Goal: Task Accomplishment & Management: Use online tool/utility

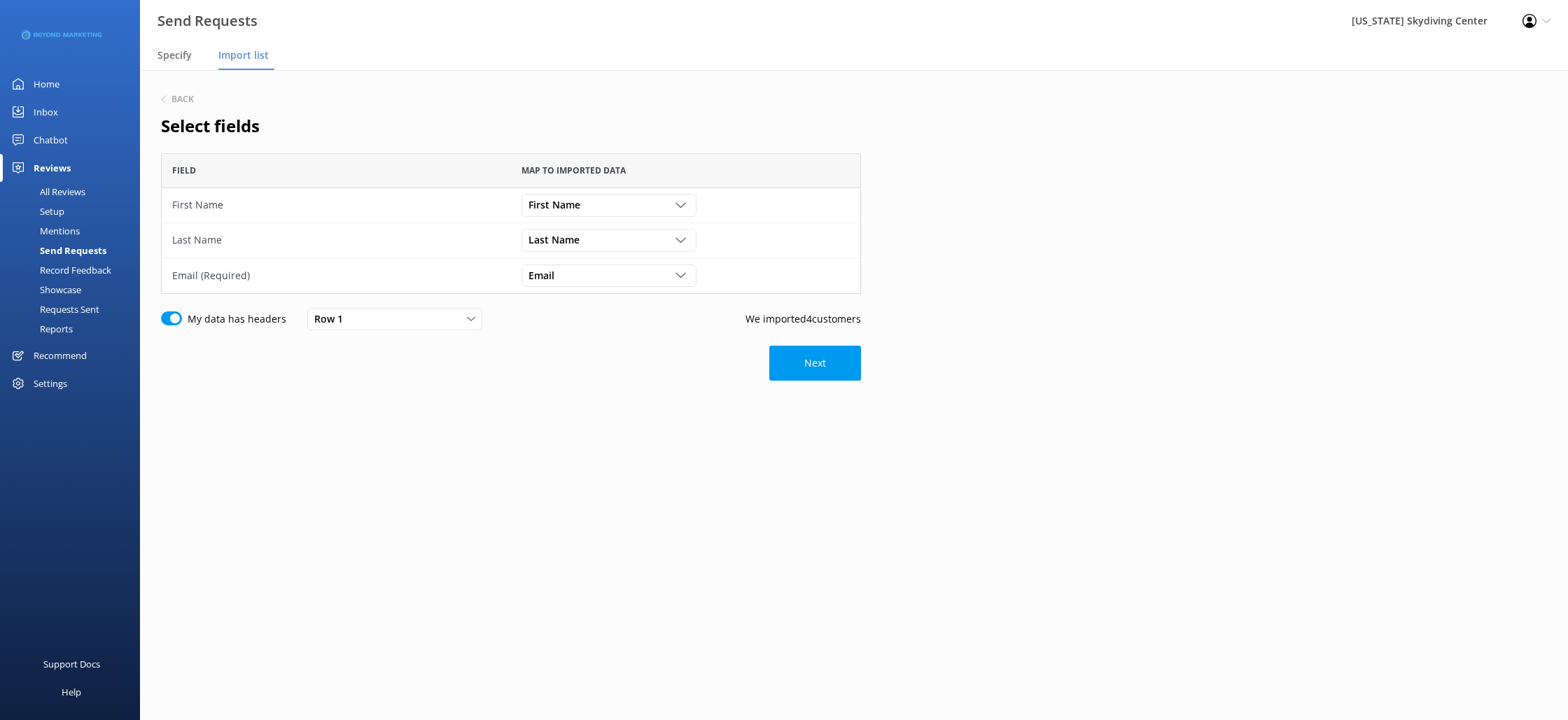
scroll to position [141, 700]
click at [825, 324] on p "We imported 4 customers" at bounding box center [803, 319] width 115 height 15
click at [825, 369] on button "Next" at bounding box center [815, 363] width 91 height 35
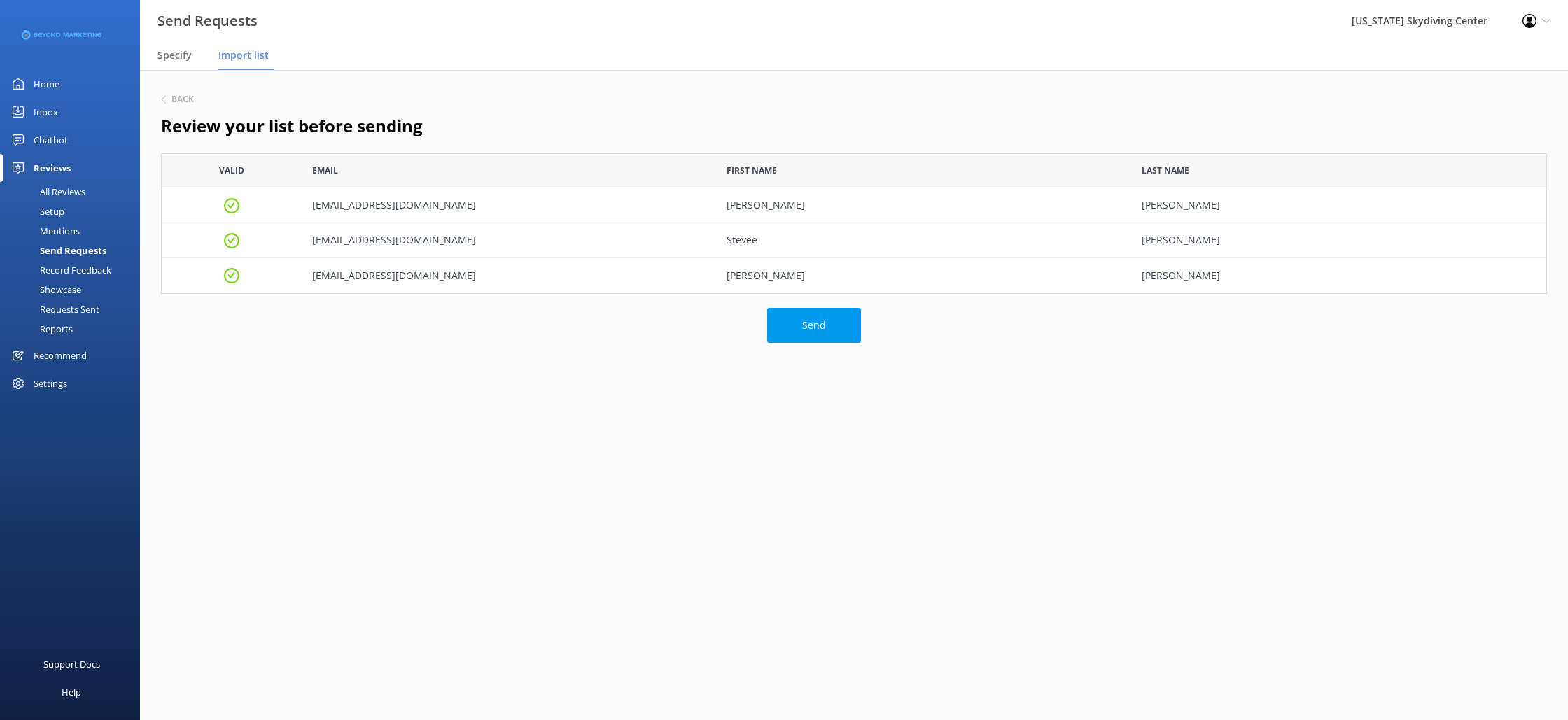
scroll to position [141, 1386]
click at [821, 332] on button "Send" at bounding box center [814, 325] width 94 height 35
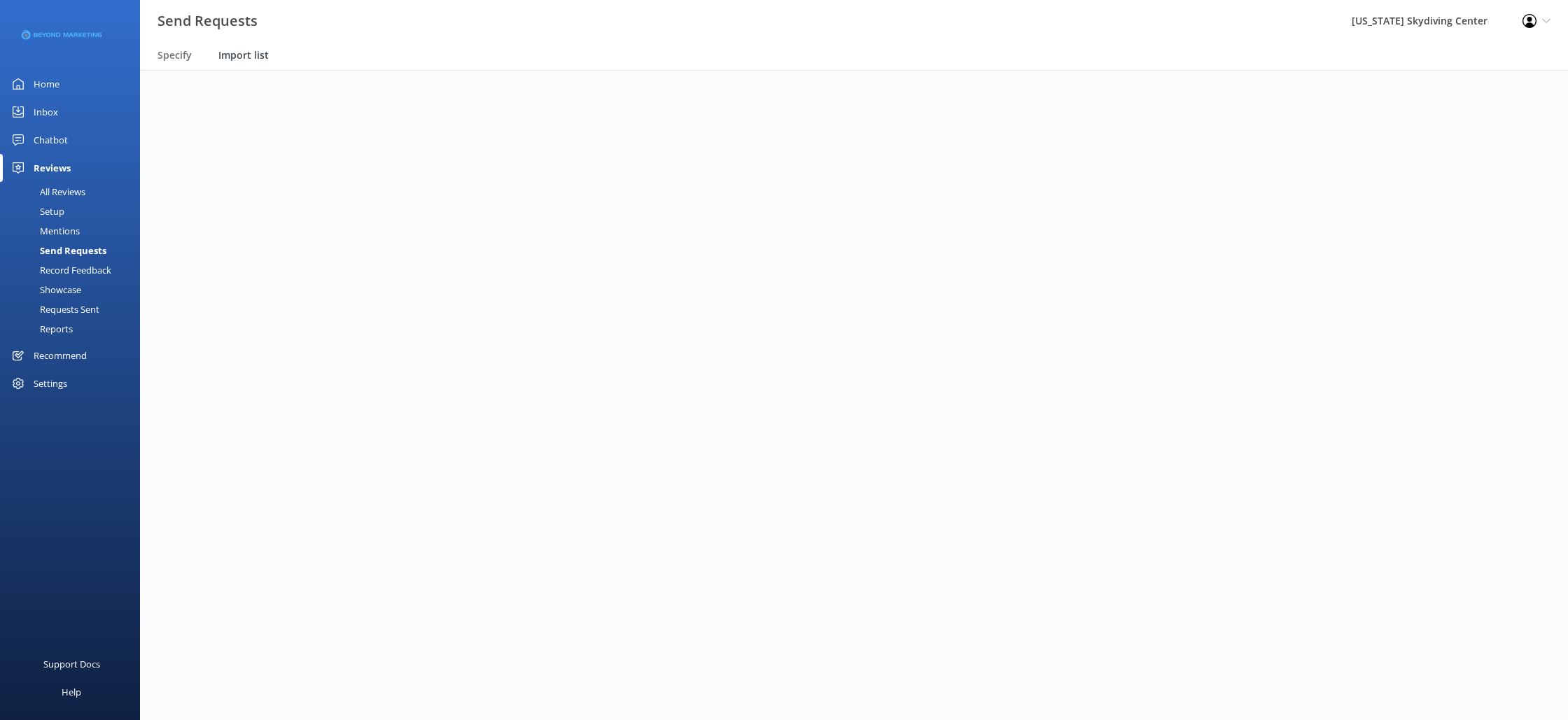
click at [240, 50] on span "Import list" at bounding box center [243, 55] width 50 height 14
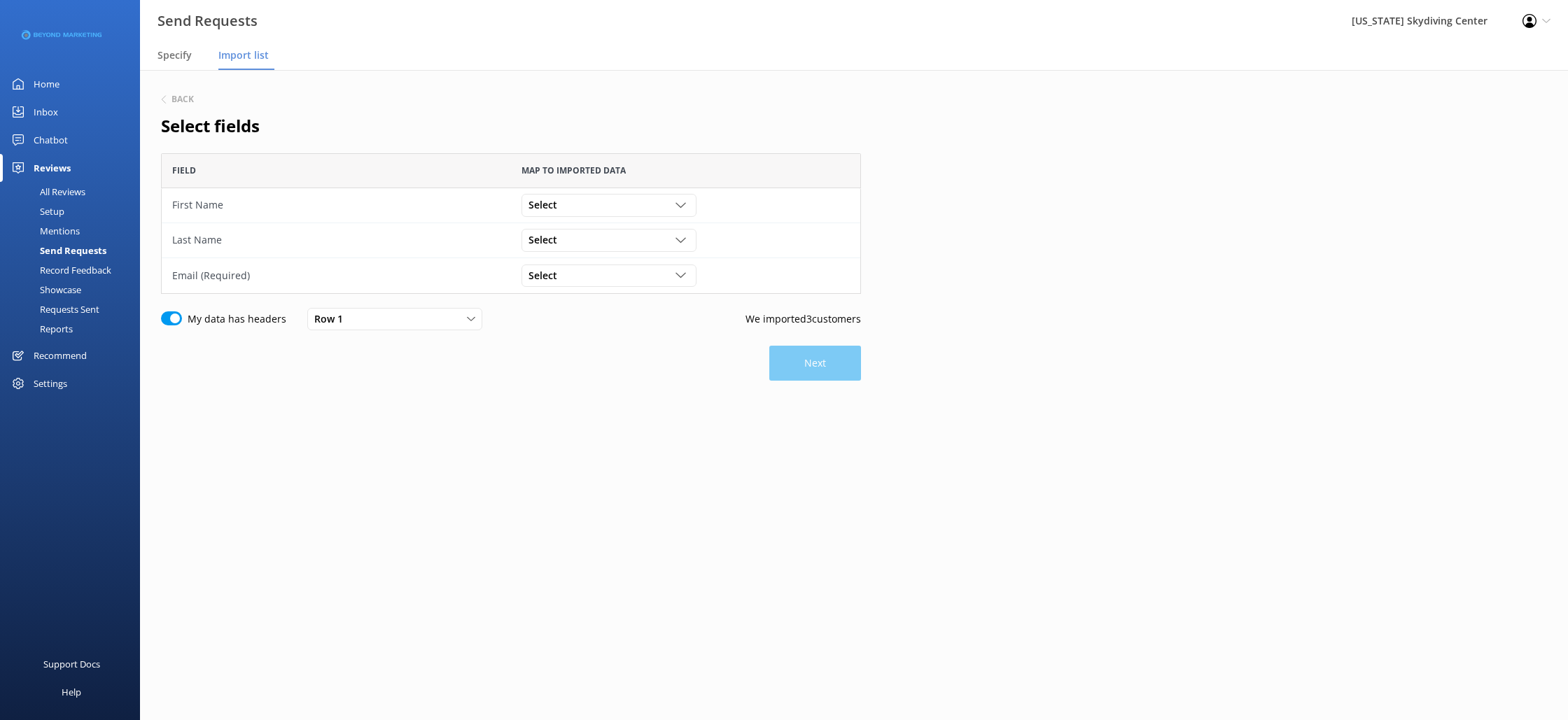
scroll to position [141, 700]
click at [593, 200] on div "Select" at bounding box center [608, 205] width 168 height 15
click at [575, 266] on link "First Name" at bounding box center [608, 262] width 173 height 28
click at [576, 237] on div "Select" at bounding box center [608, 240] width 168 height 15
click at [576, 315] on link "Last Name" at bounding box center [608, 325] width 173 height 28
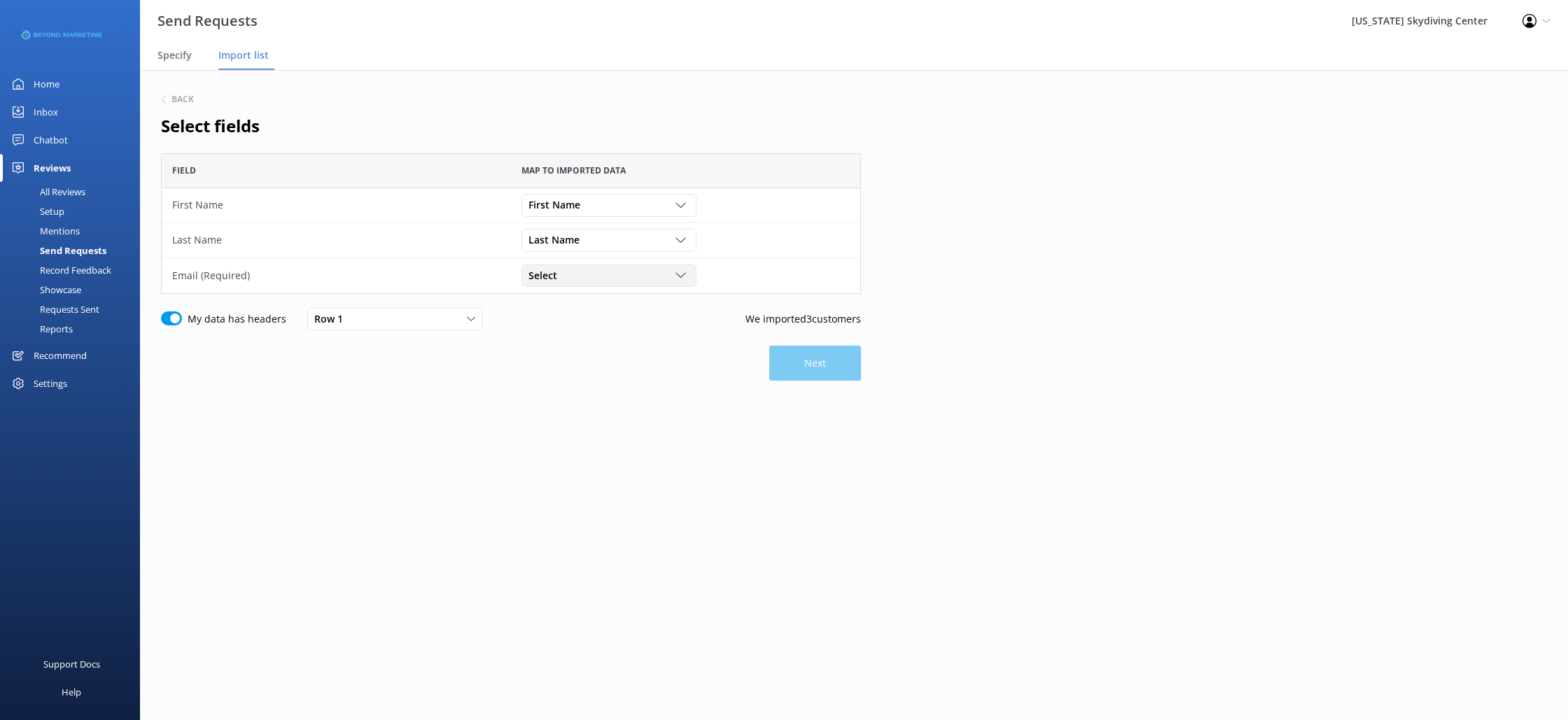
click at [577, 285] on div "Select Customer Id First Name Last Name Email Gender Age Weight Day of birth Ad…" at bounding box center [608, 276] width 175 height 22
click at [572, 385] on link "Email" at bounding box center [608, 389] width 173 height 28
click at [776, 372] on button "Next" at bounding box center [815, 363] width 91 height 35
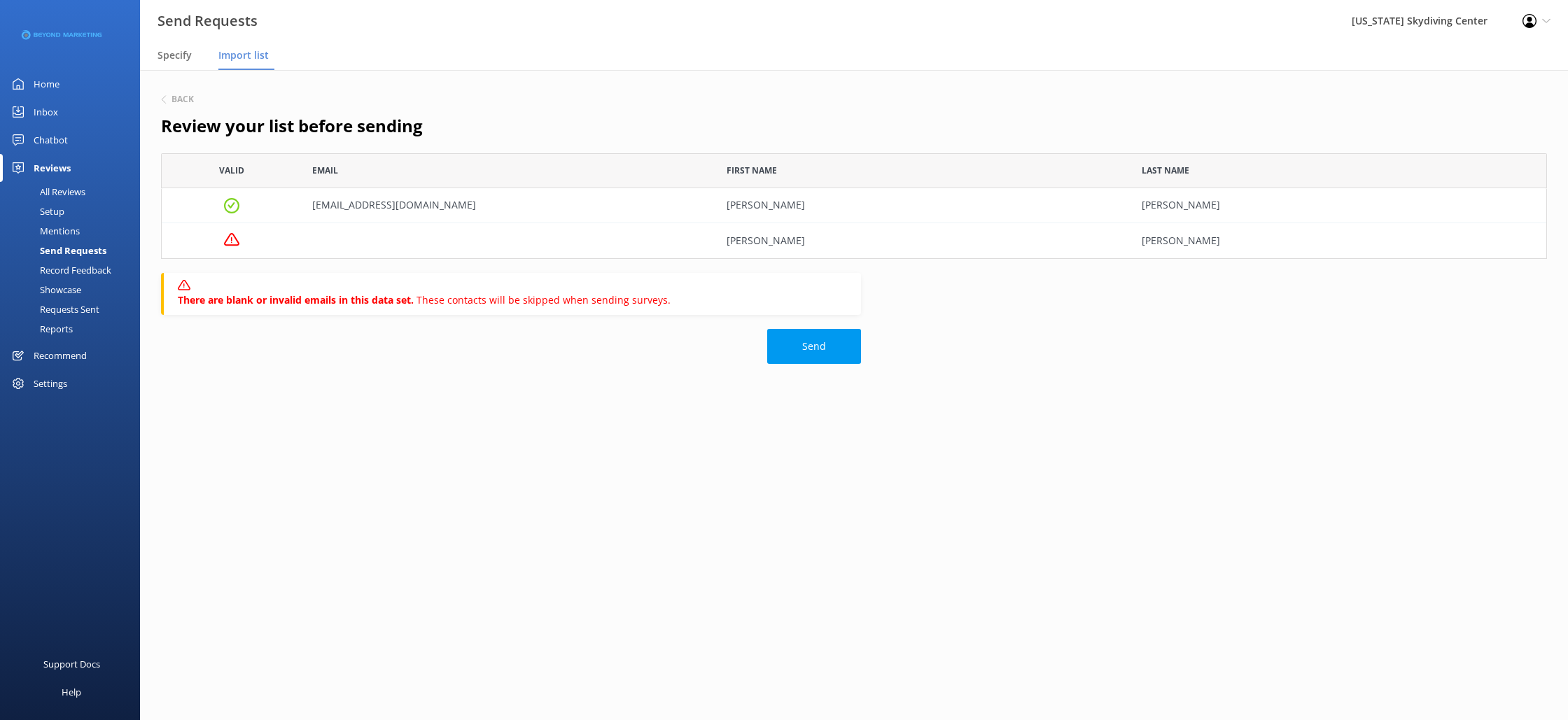
scroll to position [106, 1386]
click at [795, 348] on button "Send" at bounding box center [814, 346] width 94 height 35
